Goal: Information Seeking & Learning: Find specific fact

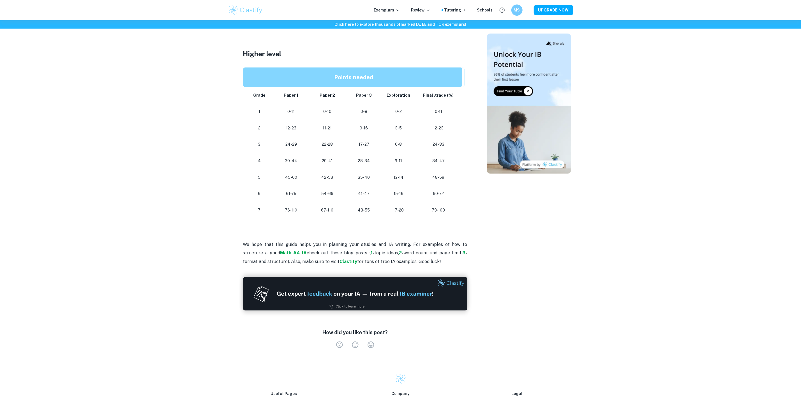
scroll to position [401, 0]
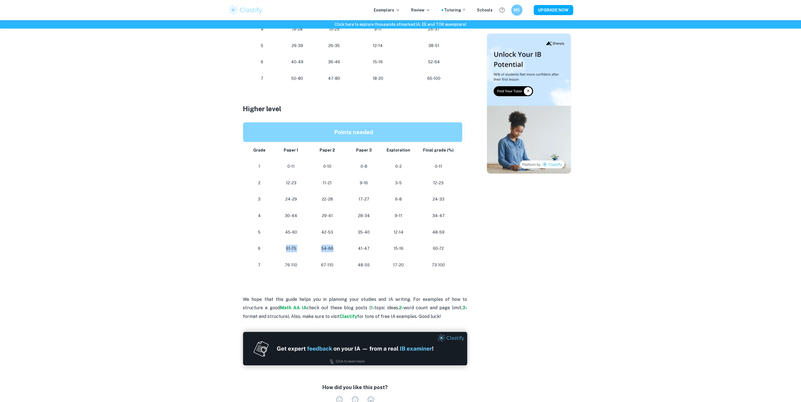
drag, startPoint x: 287, startPoint y: 250, endPoint x: 339, endPoint y: 249, distance: 52.2
click at [339, 249] on tr "[PHONE_NUMBER] [PHONE_NUMBER] 60-72" at bounding box center [354, 249] width 222 height 17
click at [339, 250] on p "54-66" at bounding box center [327, 249] width 28 height 8
drag, startPoint x: 394, startPoint y: 248, endPoint x: 404, endPoint y: 246, distance: 10.1
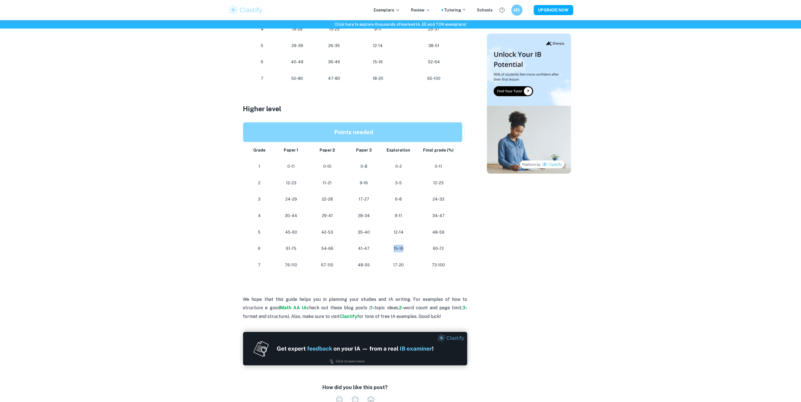
click at [404, 246] on p "15-16" at bounding box center [399, 249] width 24 height 8
drag, startPoint x: 433, startPoint y: 248, endPoint x: 444, endPoint y: 246, distance: 10.6
click at [444, 246] on p "60-72" at bounding box center [438, 249] width 39 height 8
click at [502, 269] on div at bounding box center [529, 30] width 84 height 762
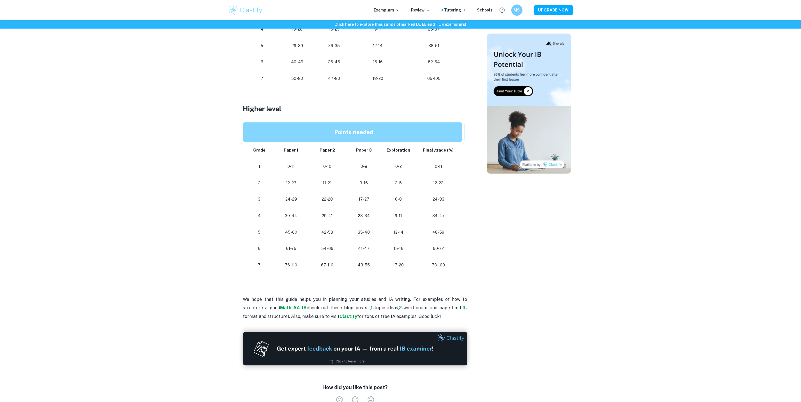
click at [556, 245] on div at bounding box center [529, 30] width 84 height 762
